Goal: Information Seeking & Learning: Compare options

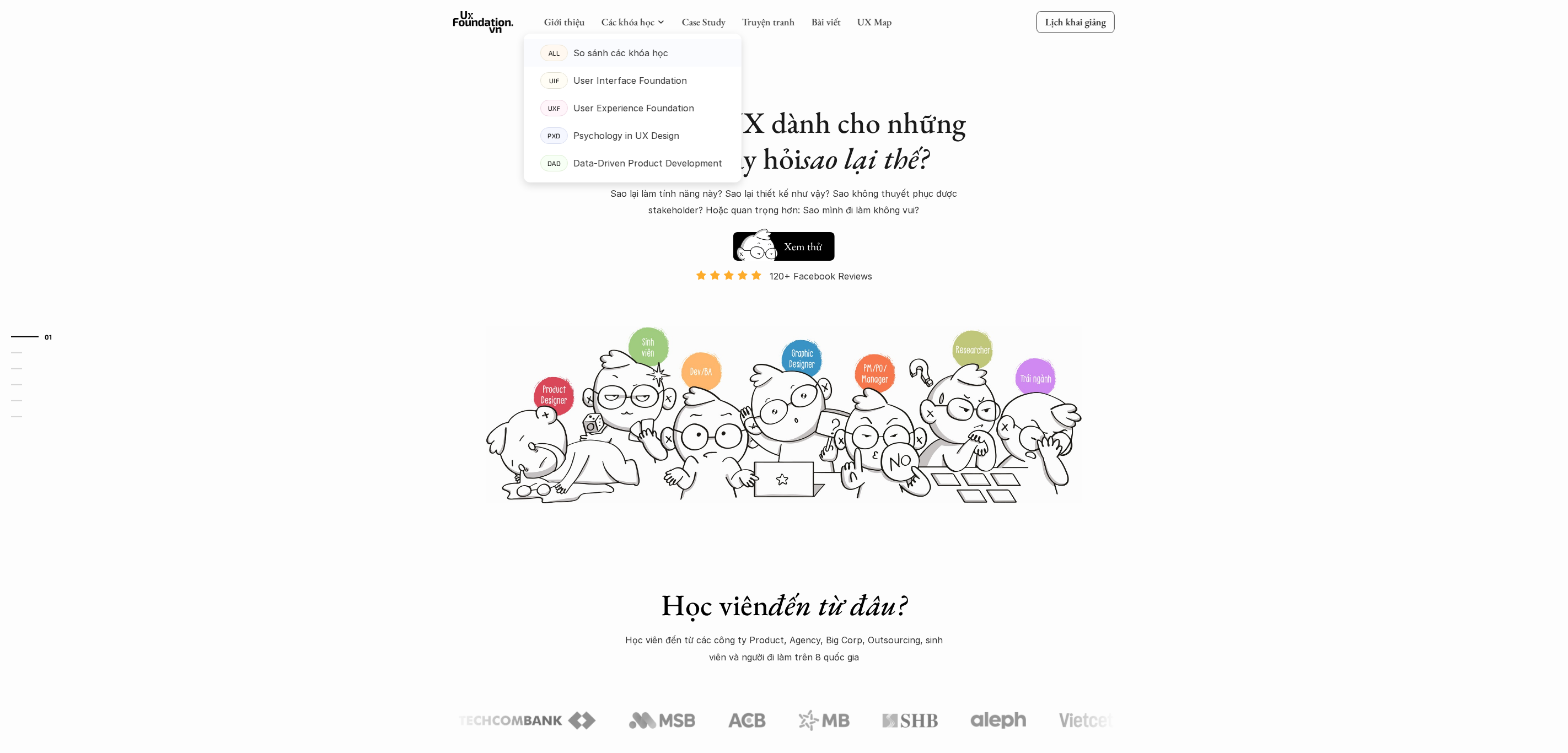
click at [634, 47] on p "So sánh các khóa học" at bounding box center [621, 52] width 95 height 17
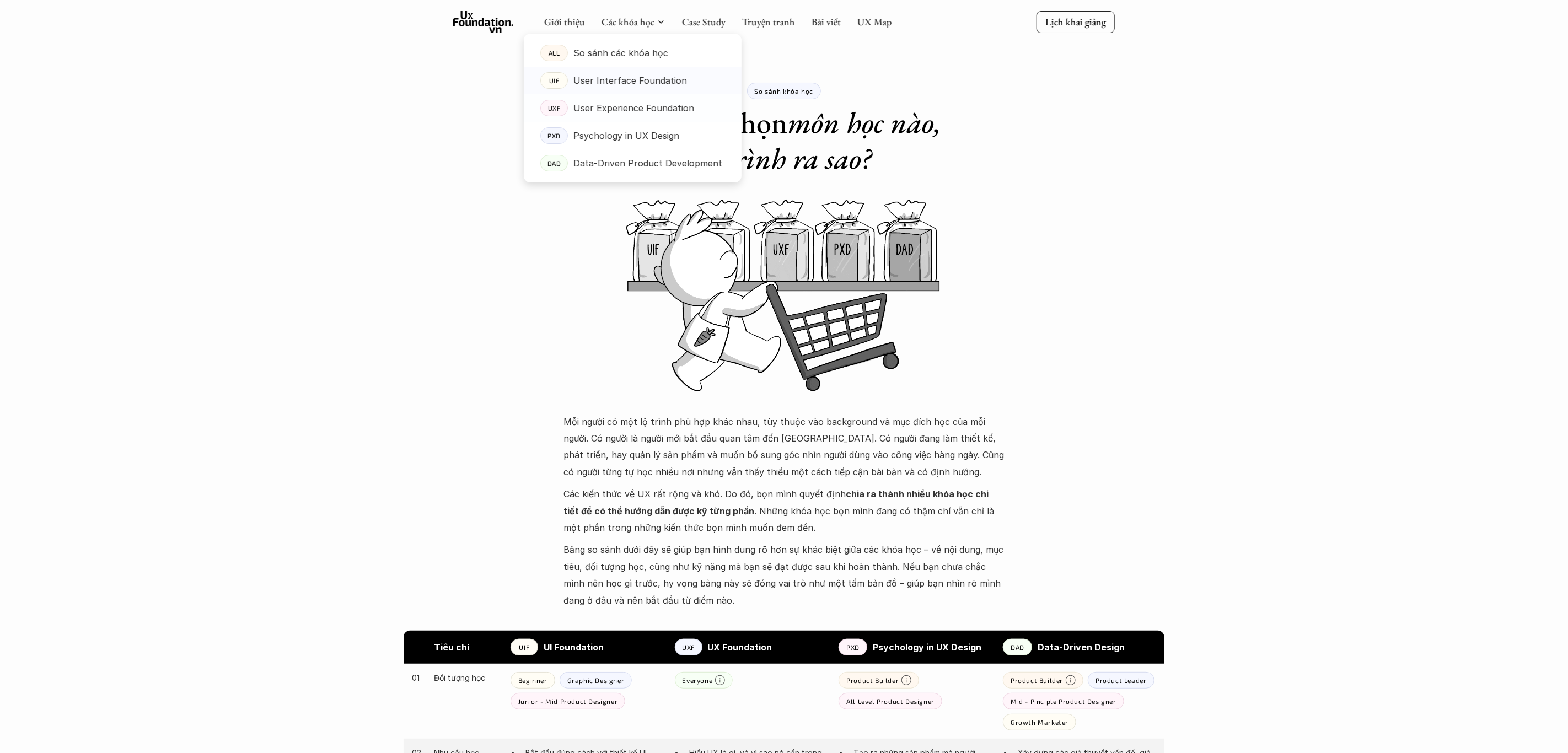
click at [609, 80] on p "User Interface Foundation" at bounding box center [630, 80] width 113 height 17
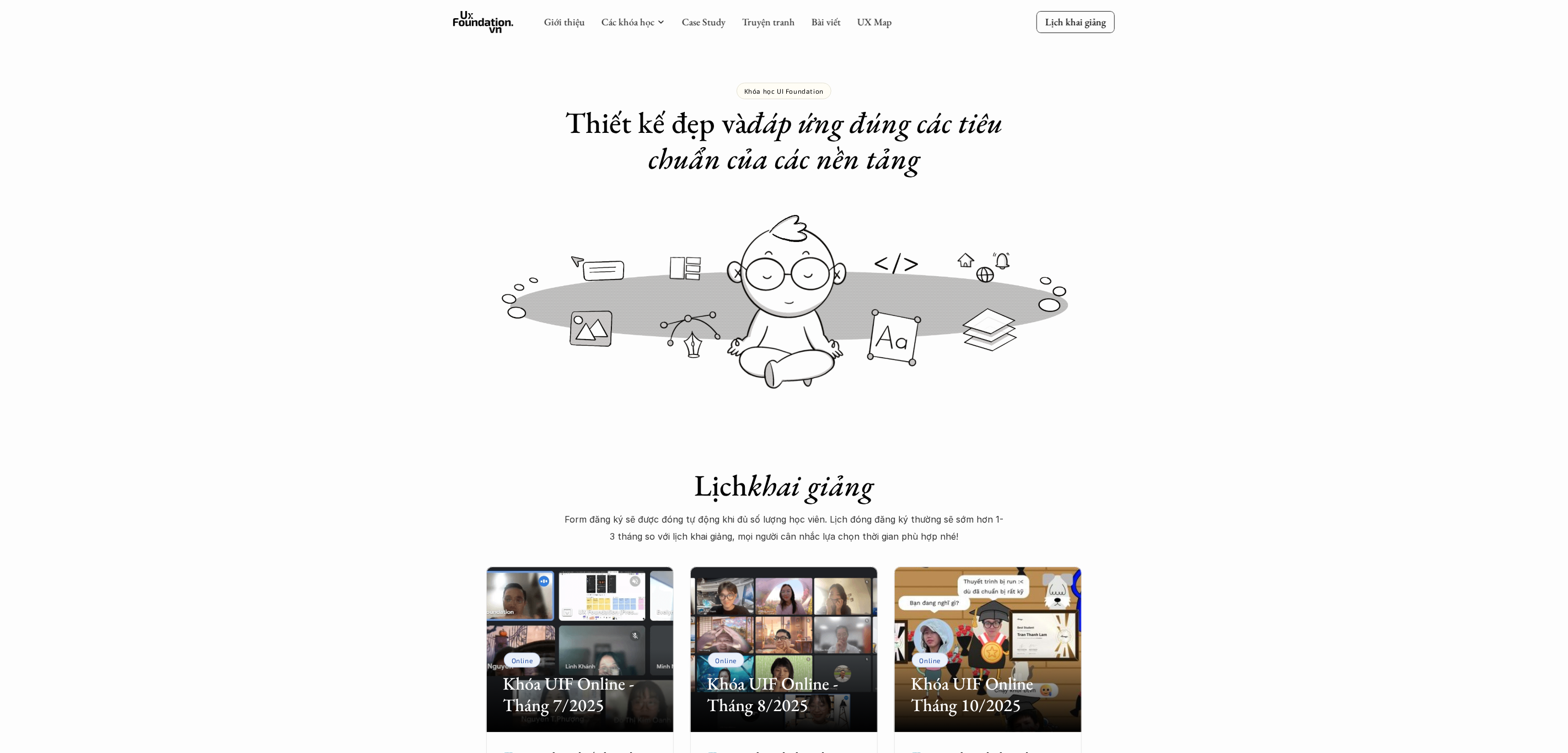
drag, startPoint x: 351, startPoint y: 158, endPoint x: 410, endPoint y: 141, distance: 61.4
click at [351, 158] on div "Khóa học UI Foundation Thiết kế đẹp và đáp ứng đúng các tiêu chuẩn của các nền …" at bounding box center [784, 88] width 1568 height 176
click at [334, 7] on div "Giới thiệu Các khóa học Case Study Truyện tranh Bài viết UX Map Lịch khai giảng" at bounding box center [784, 22] width 1568 height 44
click at [1202, 124] on div "Khóa học UI Foundation Thiết kế đẹp và đáp ứng đúng các tiêu chuẩn của các nền …" at bounding box center [784, 88] width 1568 height 176
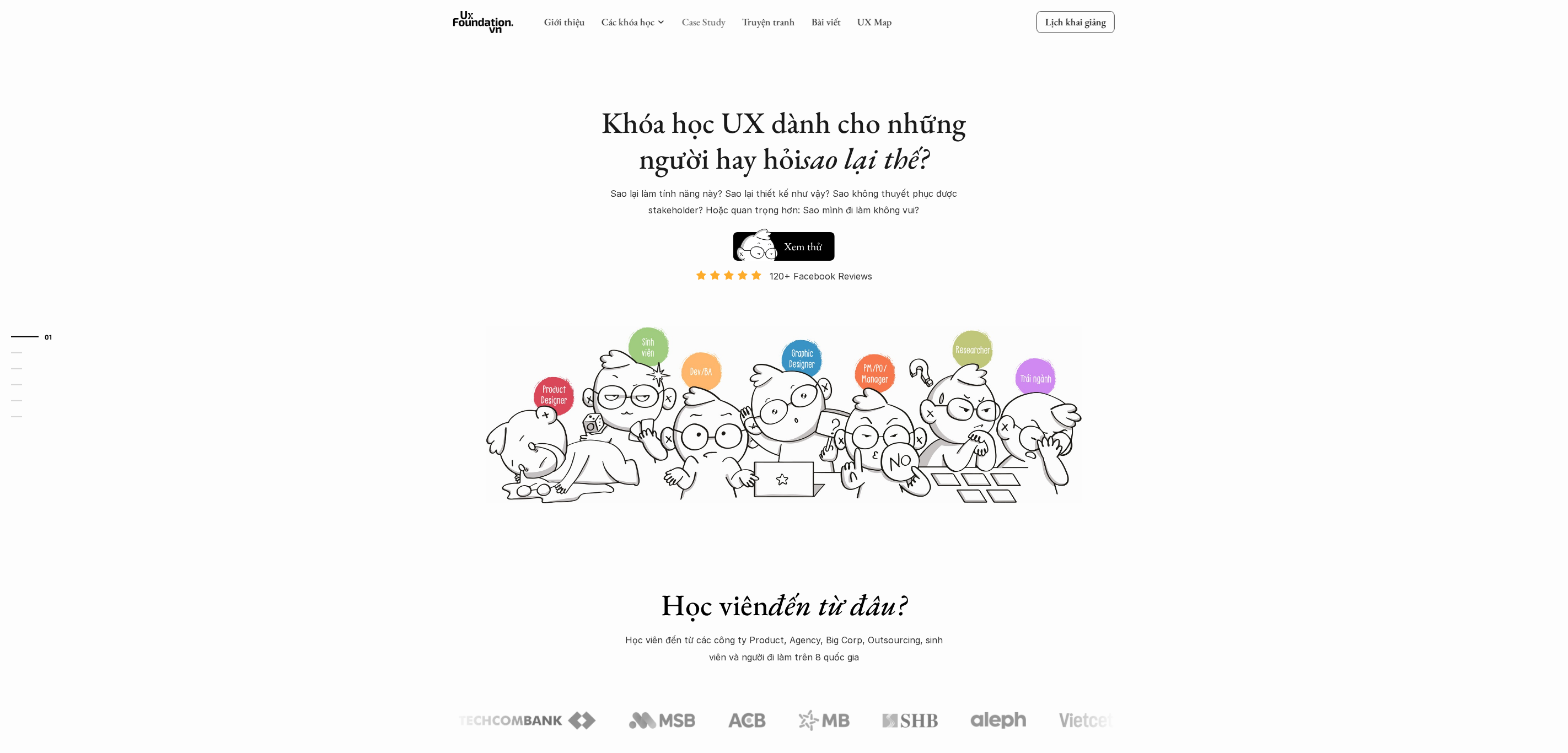
click at [714, 27] on link "Case Study" at bounding box center [704, 22] width 44 height 13
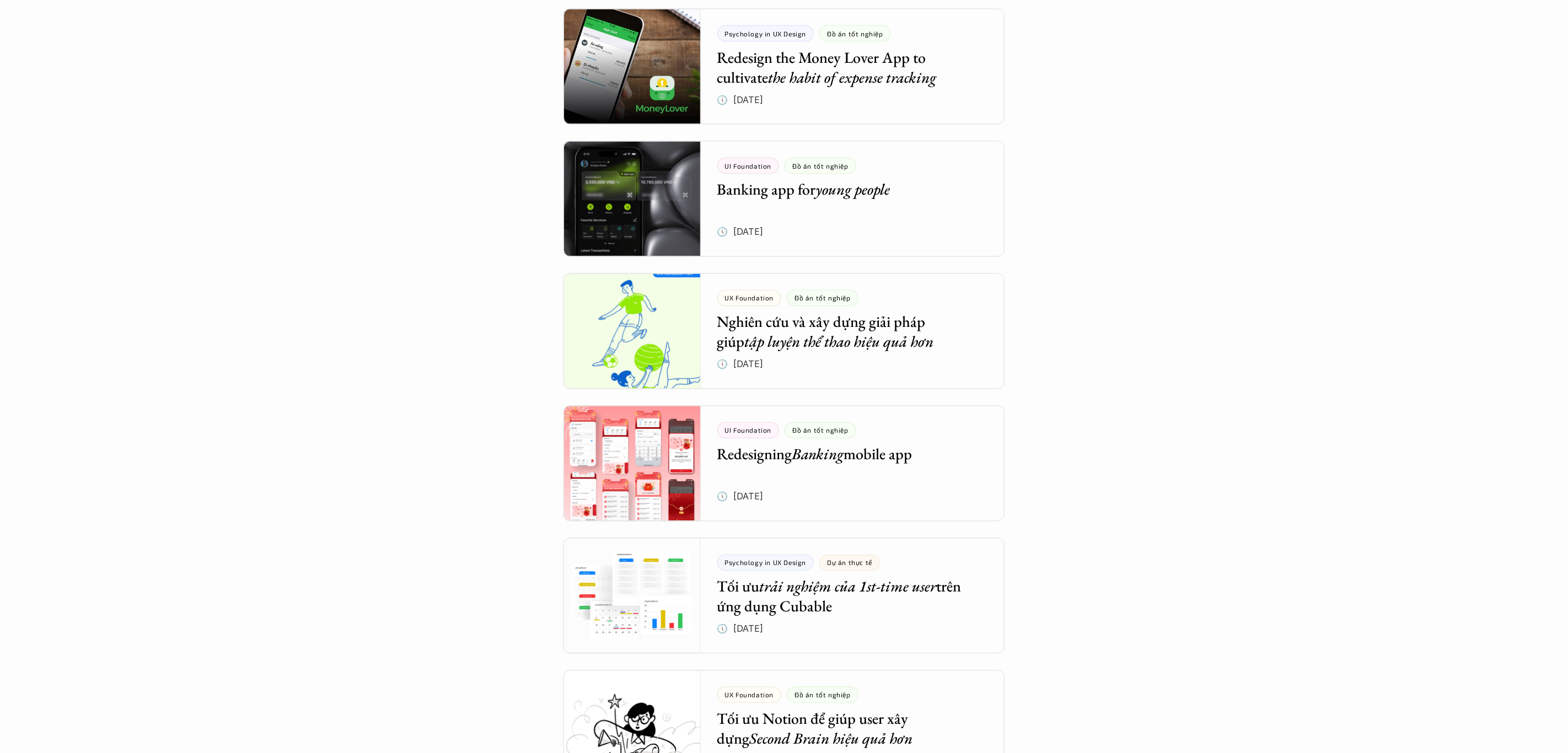
scroll to position [1502, 0]
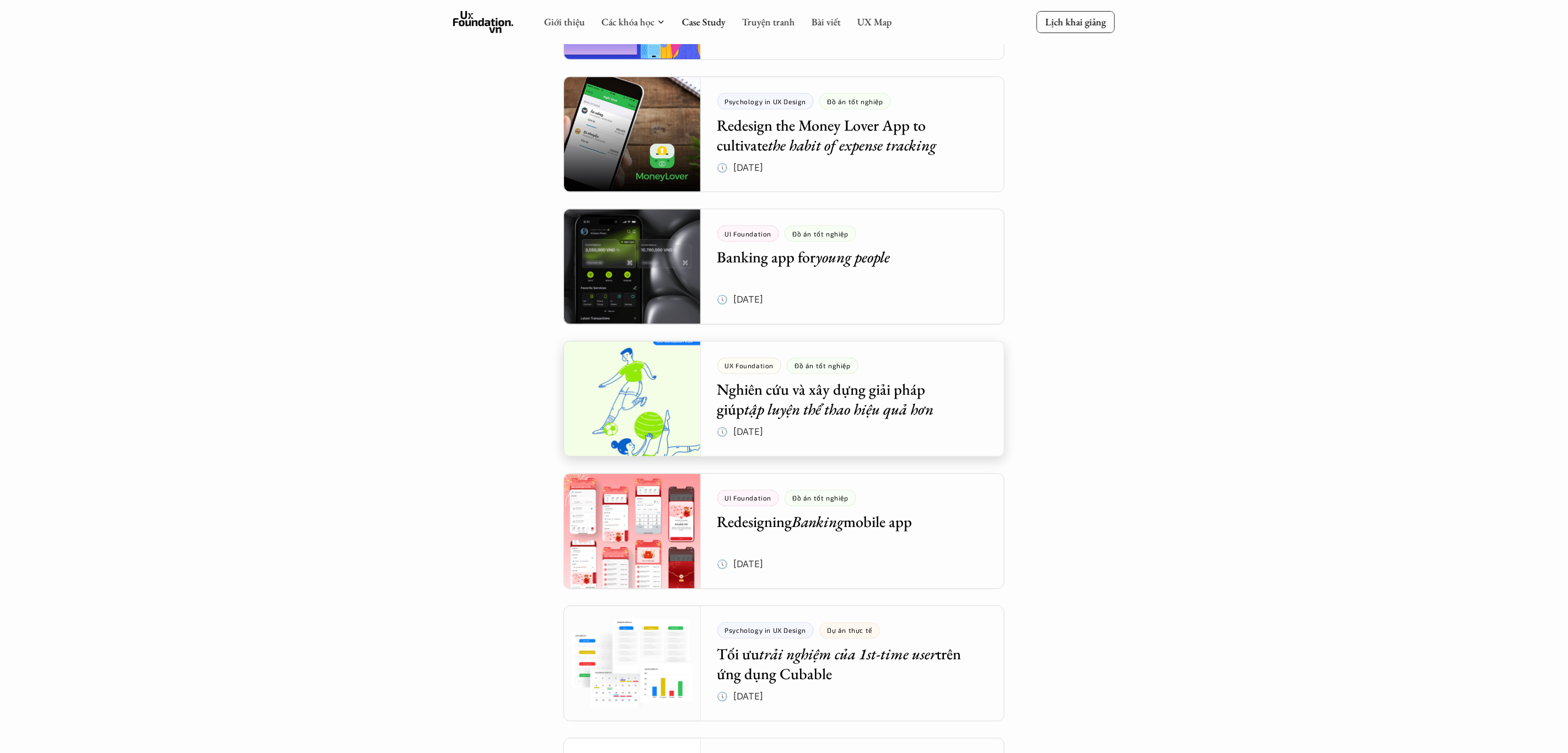
click at [630, 280] on div at bounding box center [783, 266] width 441 height 116
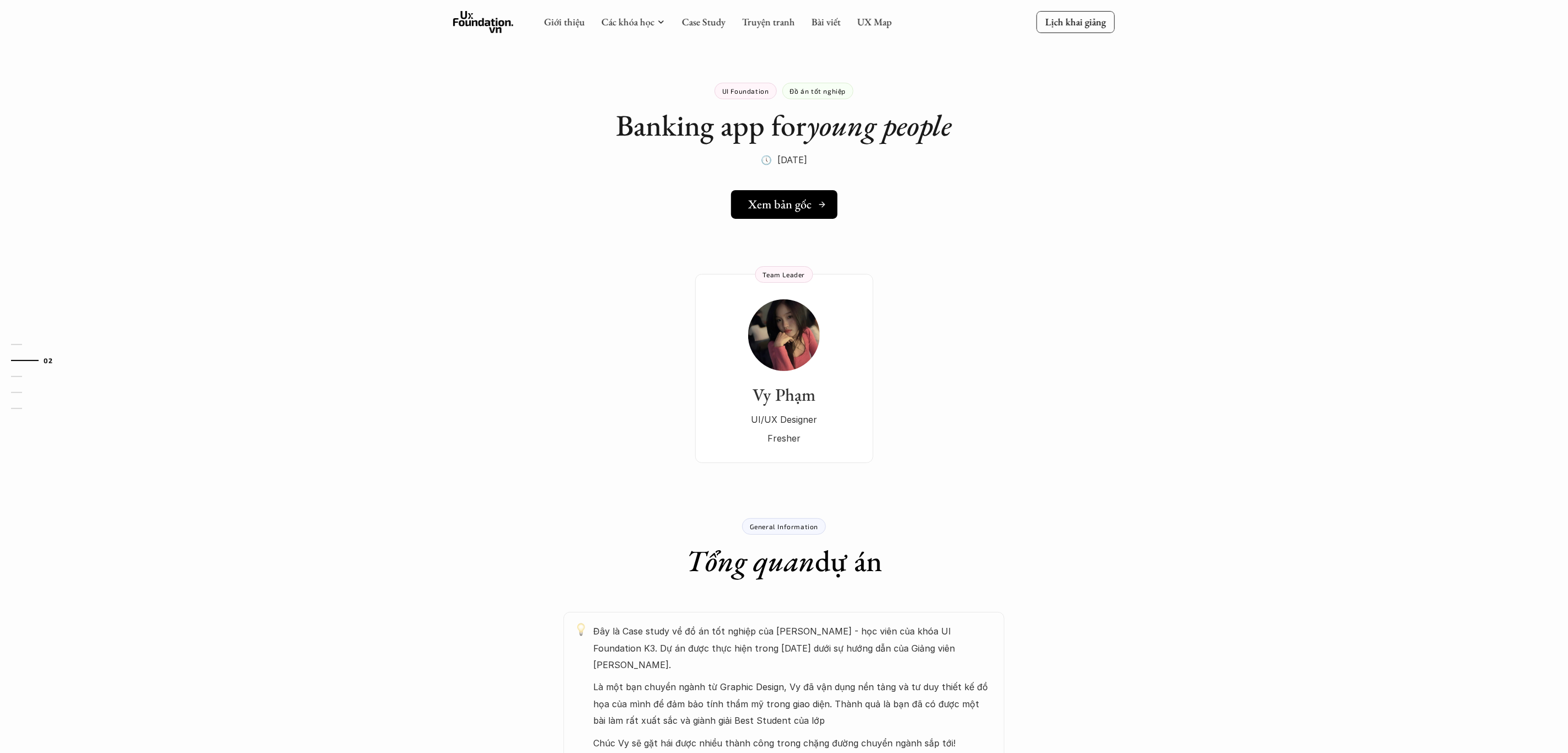
click at [781, 208] on h5 "Xem bản gốc" at bounding box center [781, 204] width 64 height 14
